Goal: Transaction & Acquisition: Purchase product/service

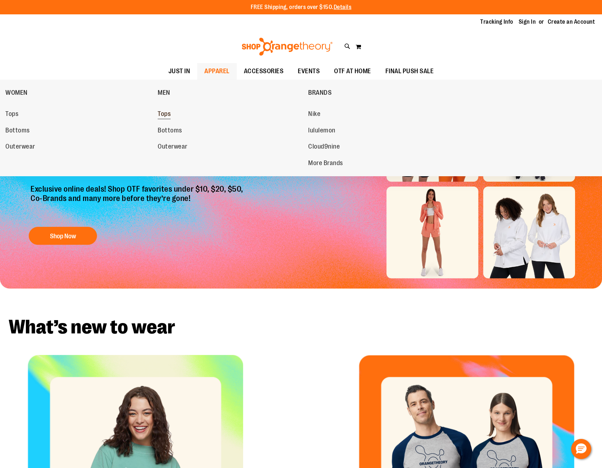
click at [172, 116] on link "Tops" at bounding box center [229, 114] width 143 height 13
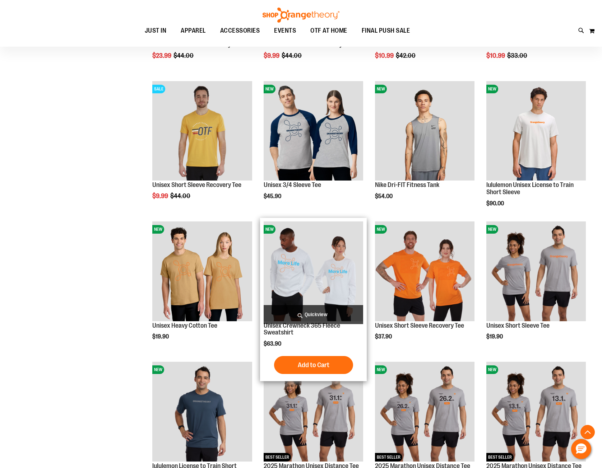
scroll to position [359, 0]
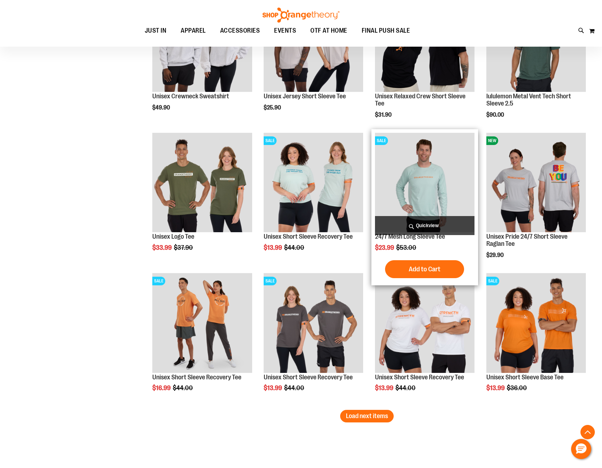
scroll to position [1077, 0]
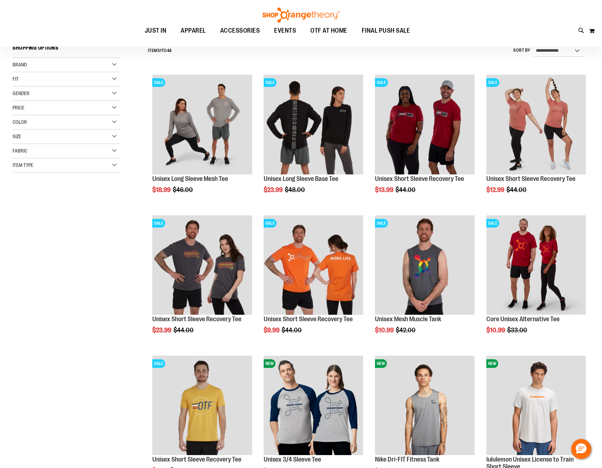
scroll to position [40, 0]
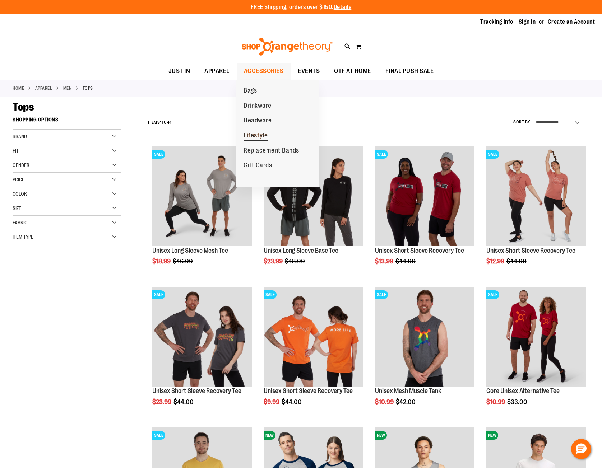
click at [263, 135] on span "Lifestyle" at bounding box center [255, 136] width 24 height 9
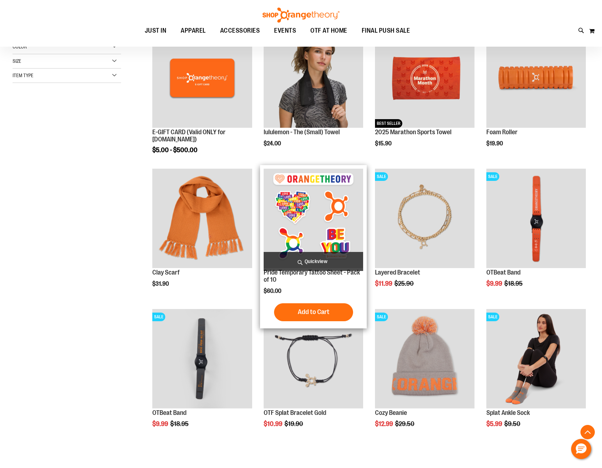
scroll to position [15, 0]
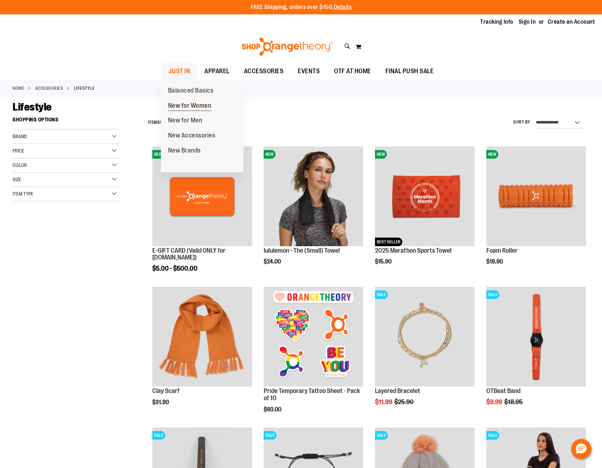
click at [182, 108] on span "New for Women" at bounding box center [189, 106] width 43 height 9
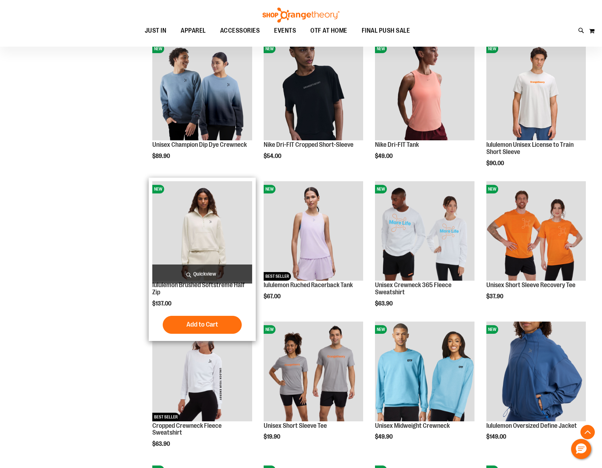
scroll to position [251, 0]
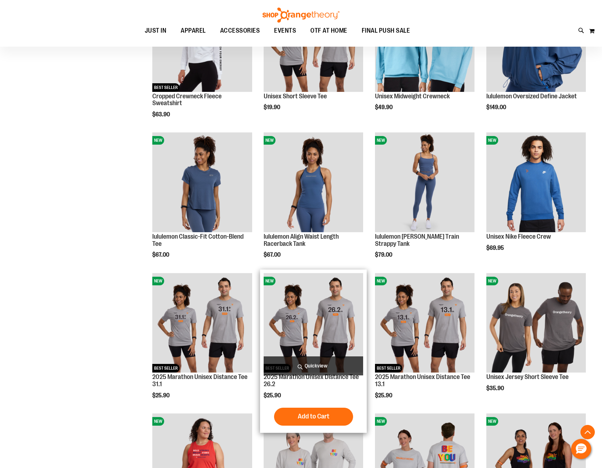
scroll to position [574, 0]
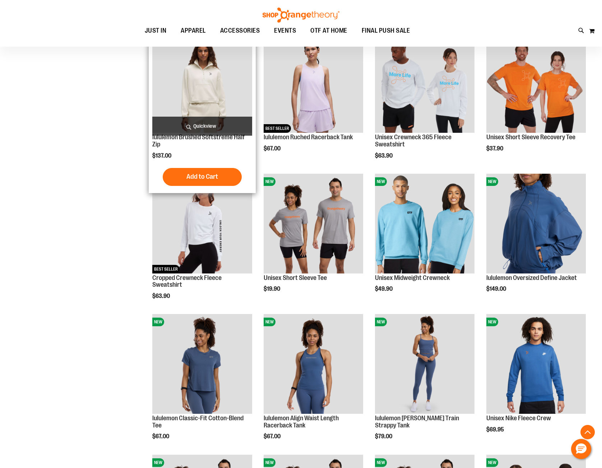
scroll to position [359, 0]
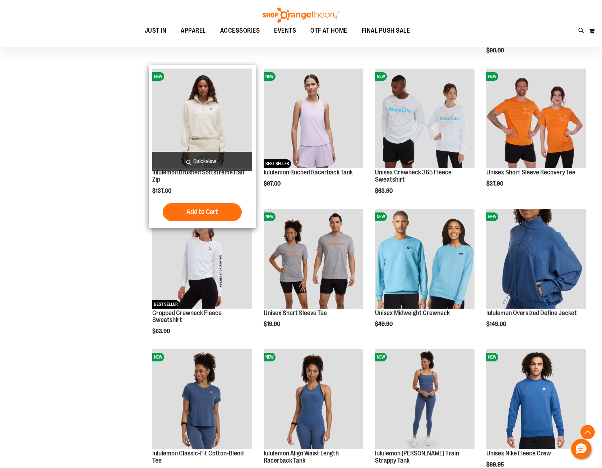
click at [213, 109] on img "product" at bounding box center [201, 118] width 99 height 99
